Goal: Task Accomplishment & Management: Manage account settings

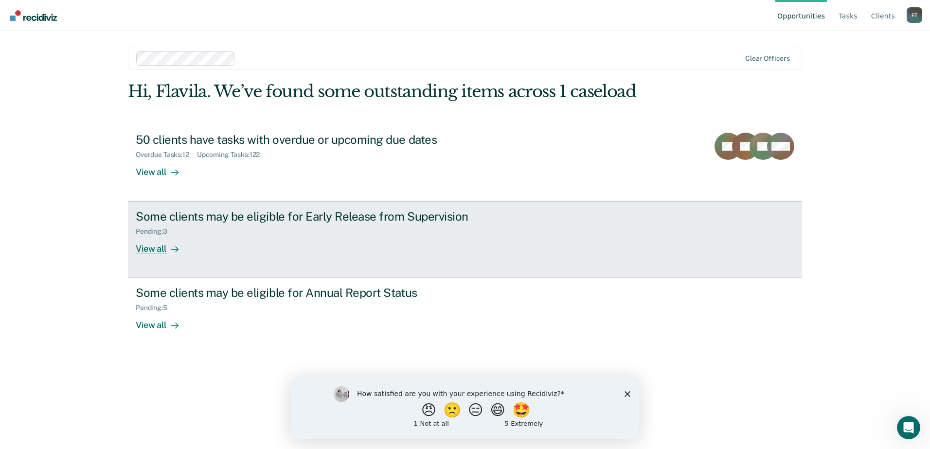
click at [155, 249] on div "View all" at bounding box center [163, 245] width 54 height 19
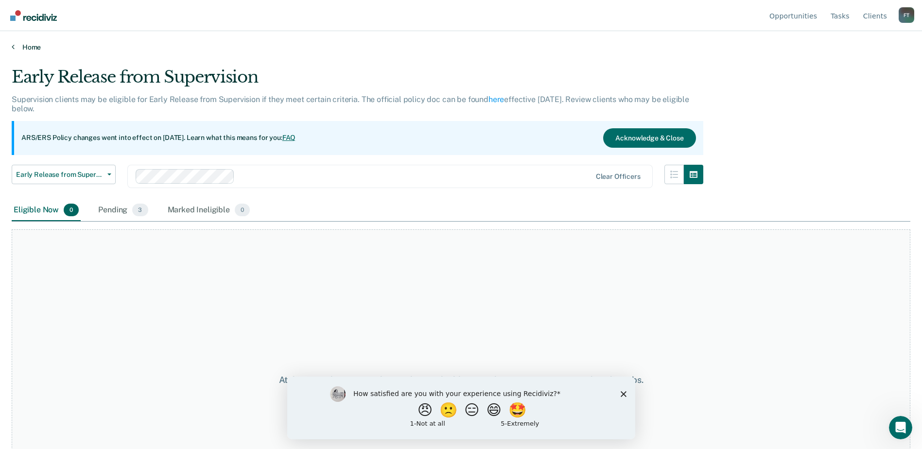
click at [15, 45] on link "Home" at bounding box center [461, 47] width 899 height 9
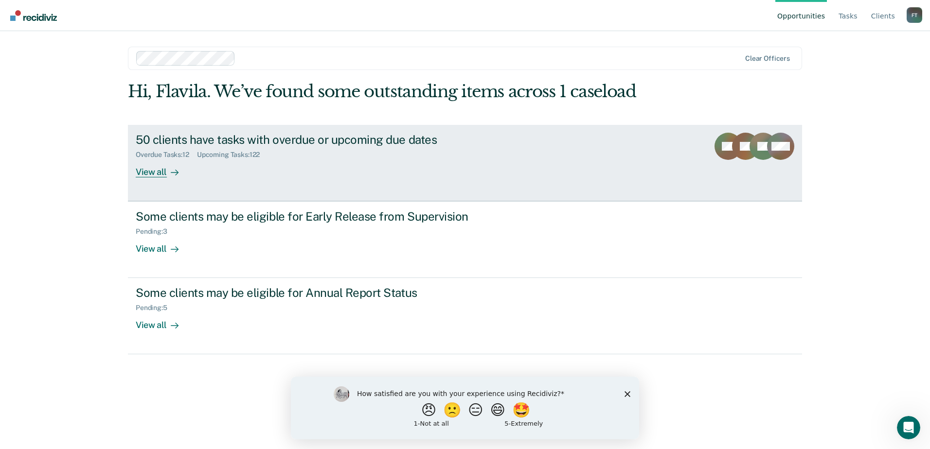
click at [191, 158] on div "Overdue Tasks : 12" at bounding box center [166, 155] width 61 height 8
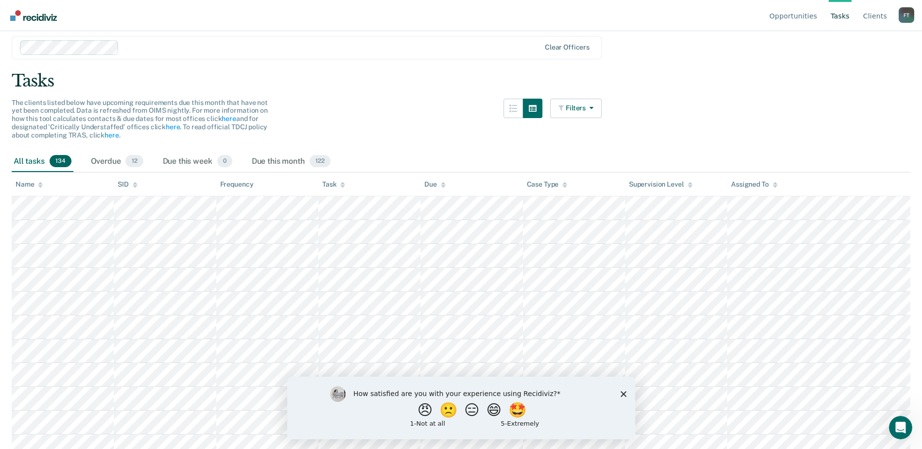
scroll to position [49, 0]
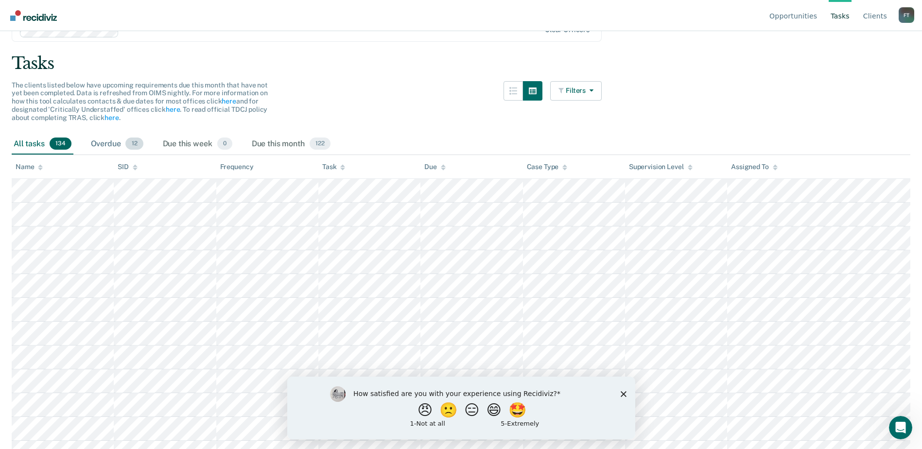
click at [106, 144] on div "Overdue 12" at bounding box center [117, 144] width 56 height 21
click at [275, 145] on div "Due this month 122" at bounding box center [291, 144] width 83 height 21
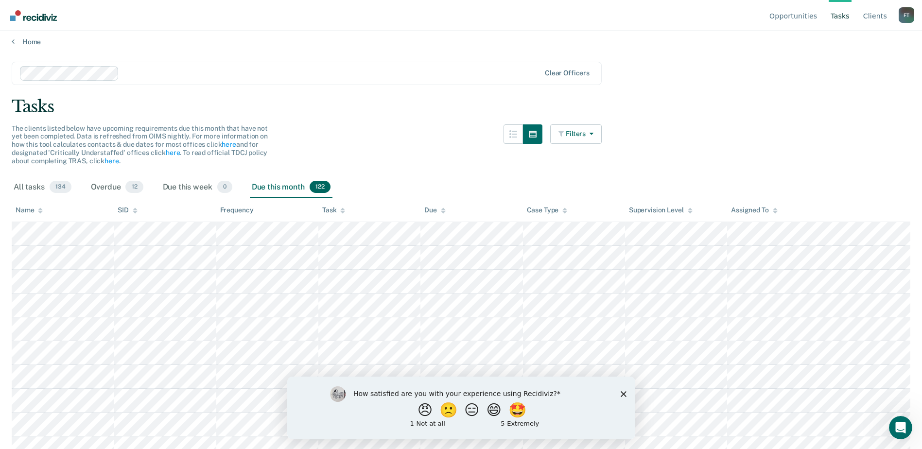
scroll to position [0, 0]
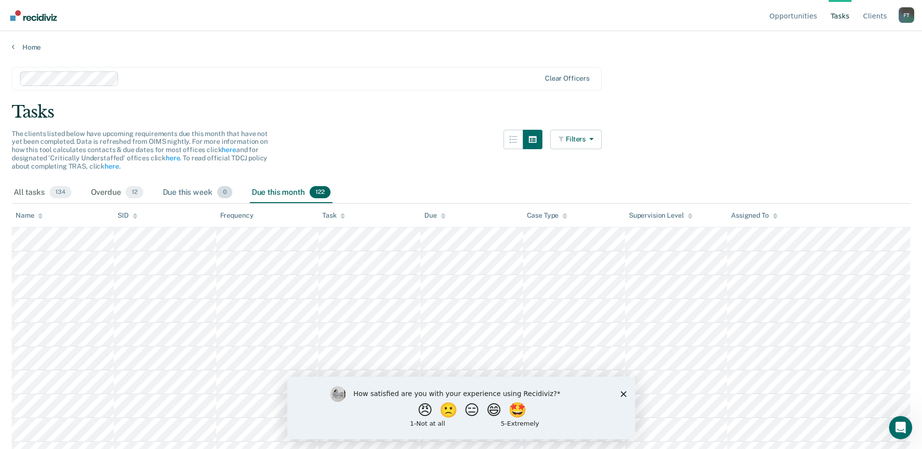
click at [184, 194] on div "Due this week 0" at bounding box center [197, 192] width 73 height 21
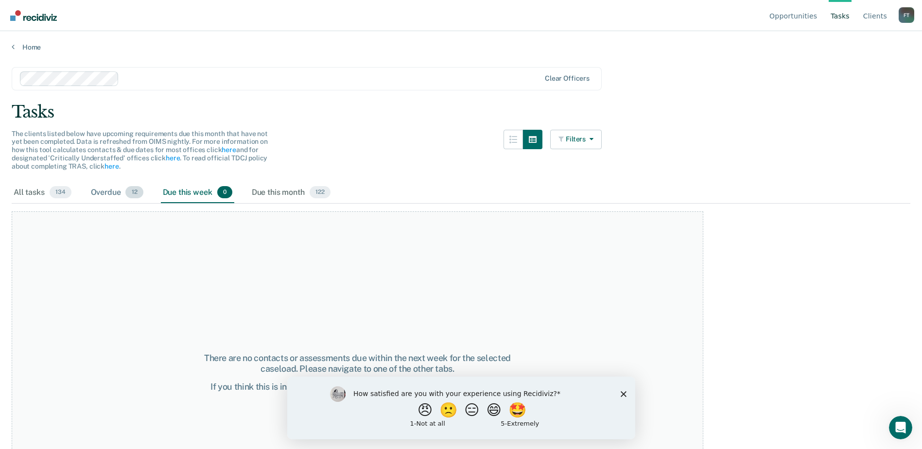
click at [104, 192] on div "Overdue 12" at bounding box center [117, 192] width 56 height 21
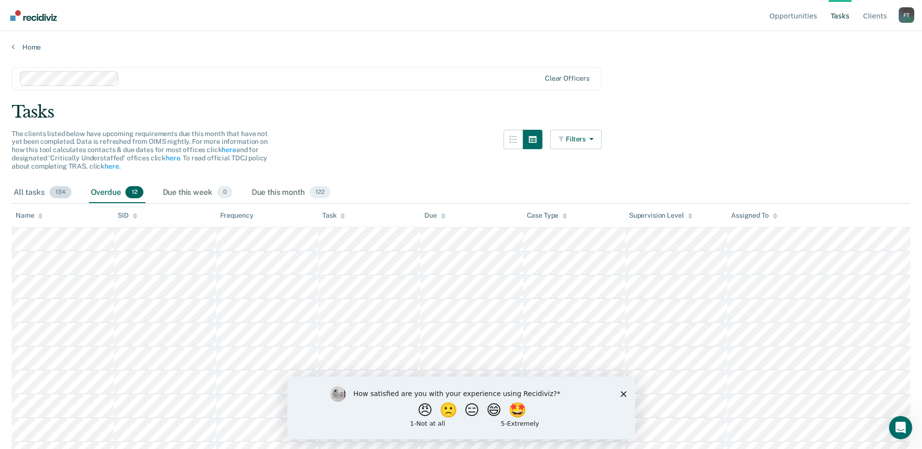
click at [26, 189] on div "All tasks 134" at bounding box center [43, 192] width 62 height 21
click at [880, 18] on link "Client s" at bounding box center [876, 15] width 28 height 31
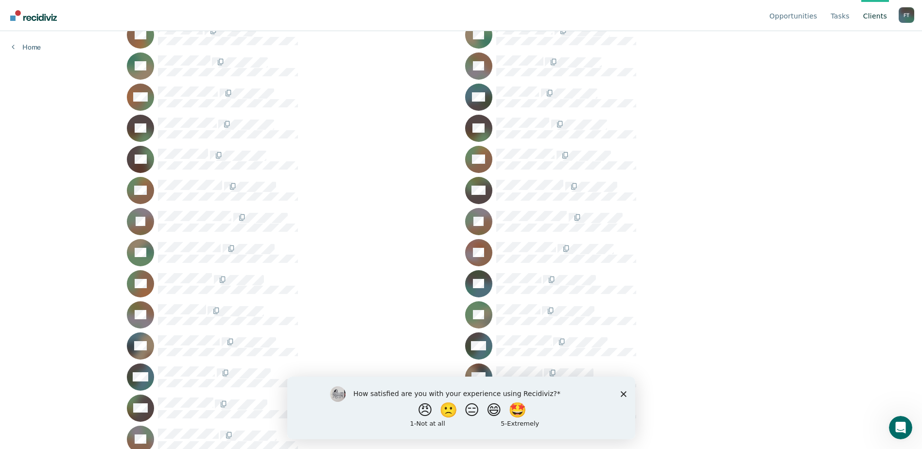
scroll to position [501, 0]
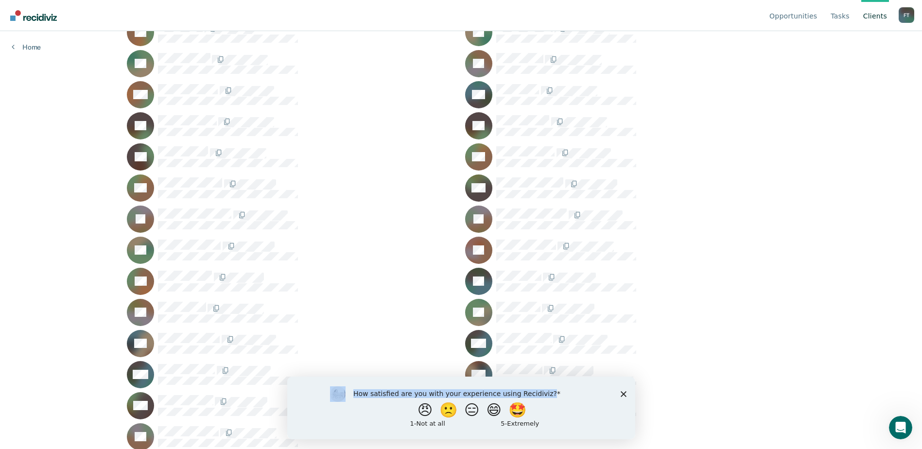
click at [619, 396] on div "How satisfied are you with your experience using Recidiviz? 😠 🙁 😑 😄 🤩 1 - Not a…" at bounding box center [461, 407] width 348 height 63
click at [622, 393] on polygon "Close survey" at bounding box center [623, 394] width 6 height 6
